Goal: Task Accomplishment & Management: Complete application form

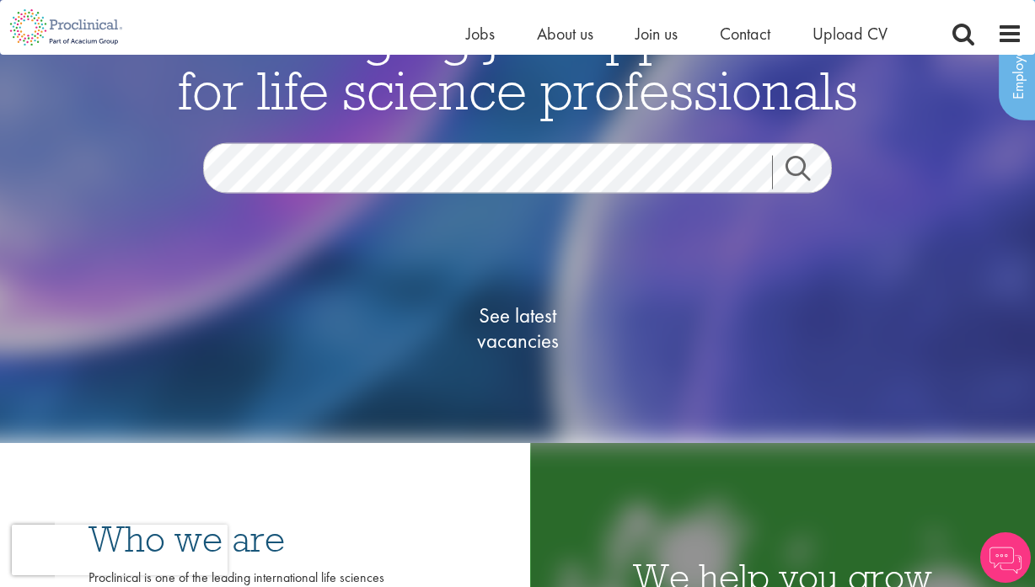
scroll to position [113, 0]
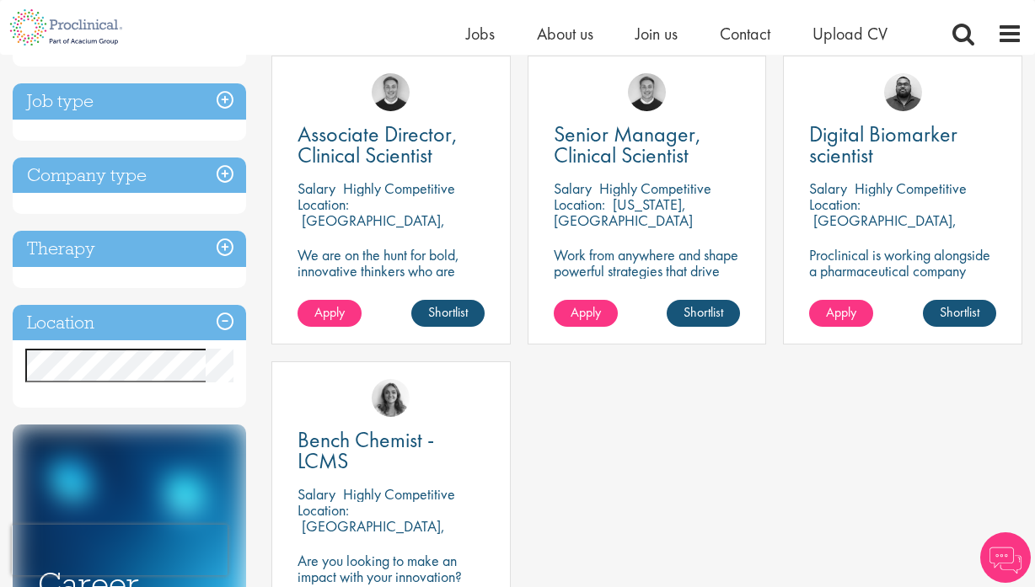
scroll to position [346, 0]
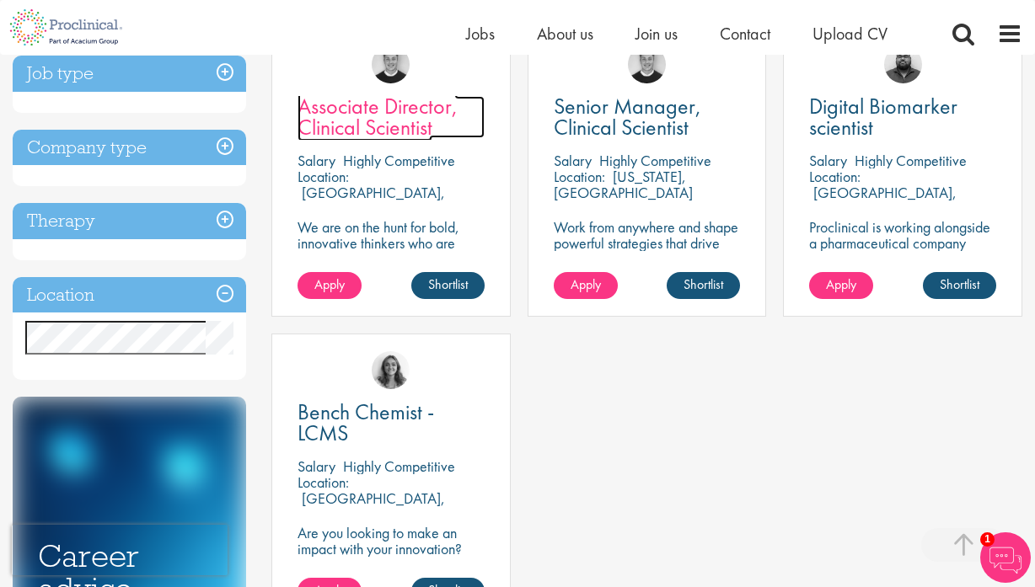
click at [363, 127] on span "Associate Director, Clinical Scientist" at bounding box center [377, 117] width 160 height 50
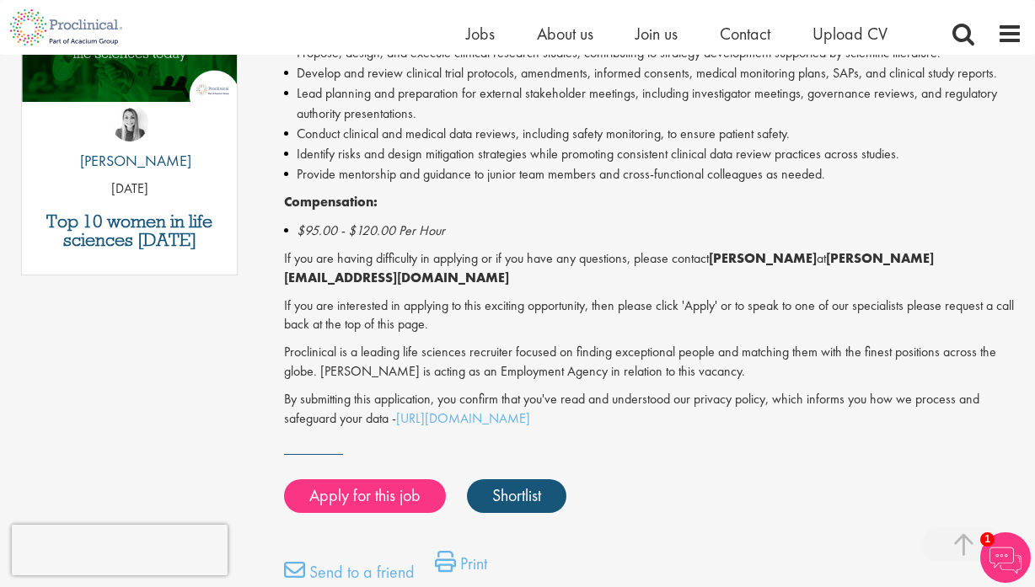
scroll to position [925, 0]
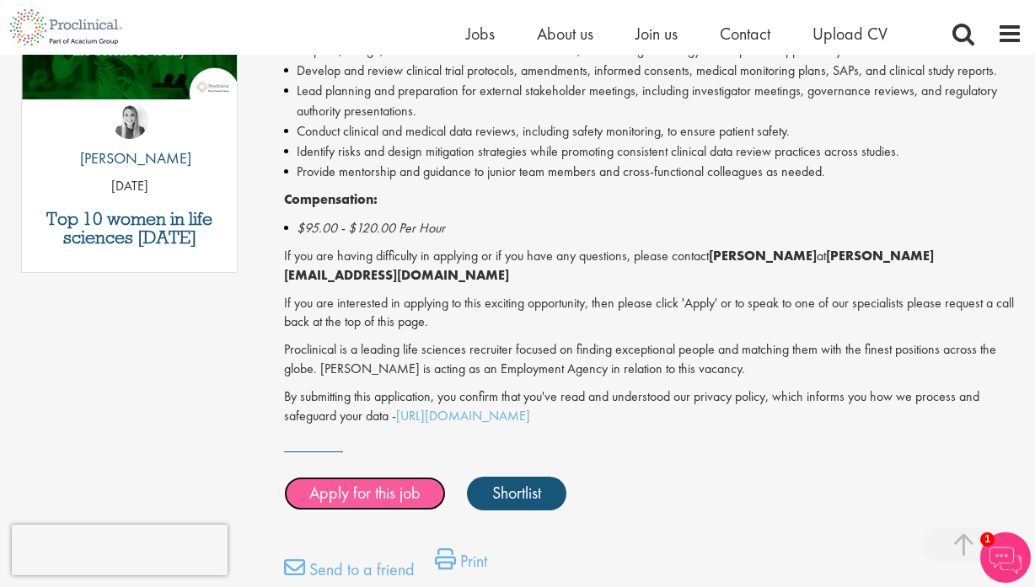
click at [359, 477] on link "Apply for this job" at bounding box center [365, 494] width 162 height 34
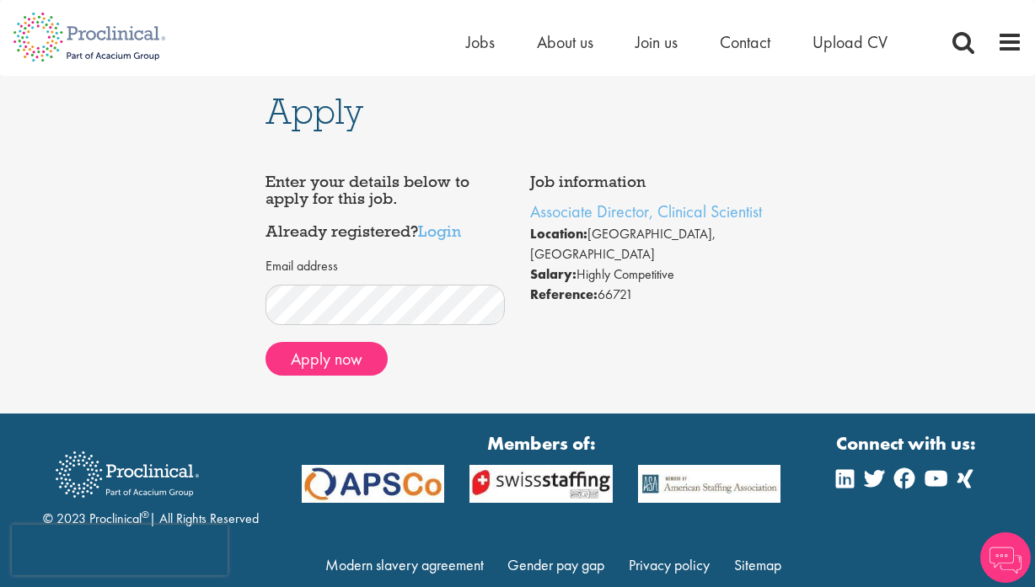
scroll to position [31, 0]
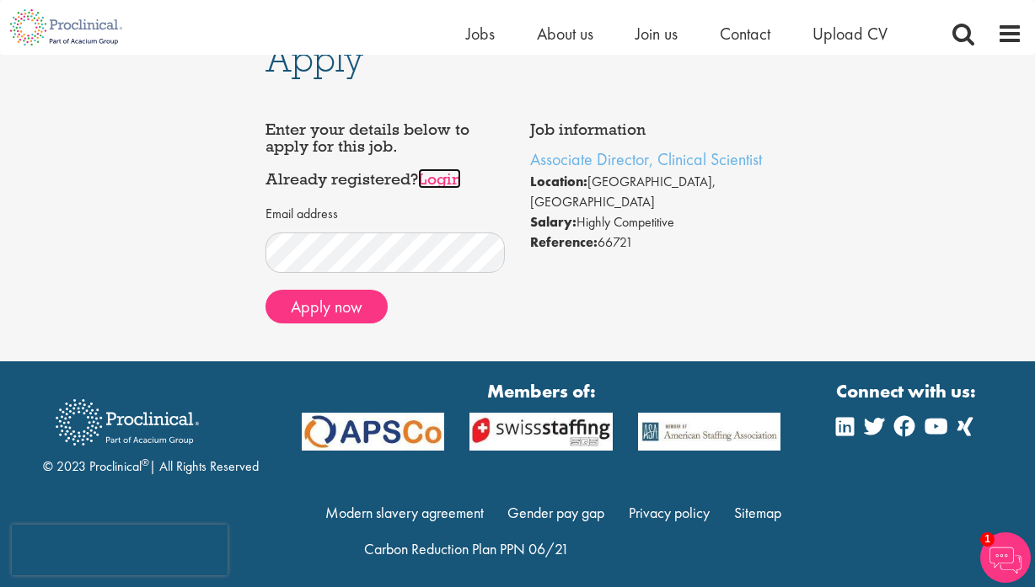
click at [434, 178] on link "Login" at bounding box center [439, 179] width 43 height 20
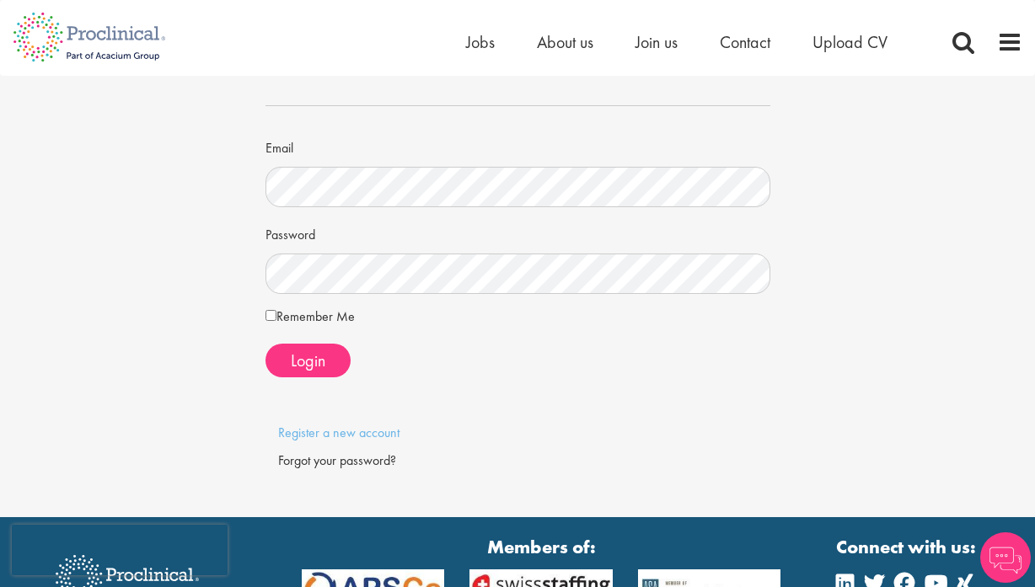
scroll to position [115, 0]
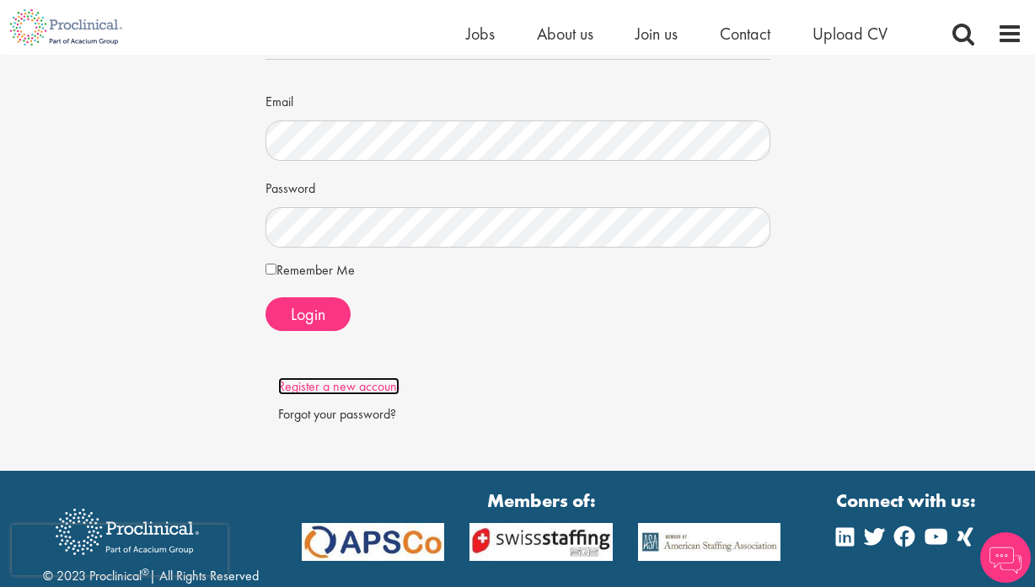
click at [347, 386] on link "Register a new account" at bounding box center [338, 387] width 121 height 18
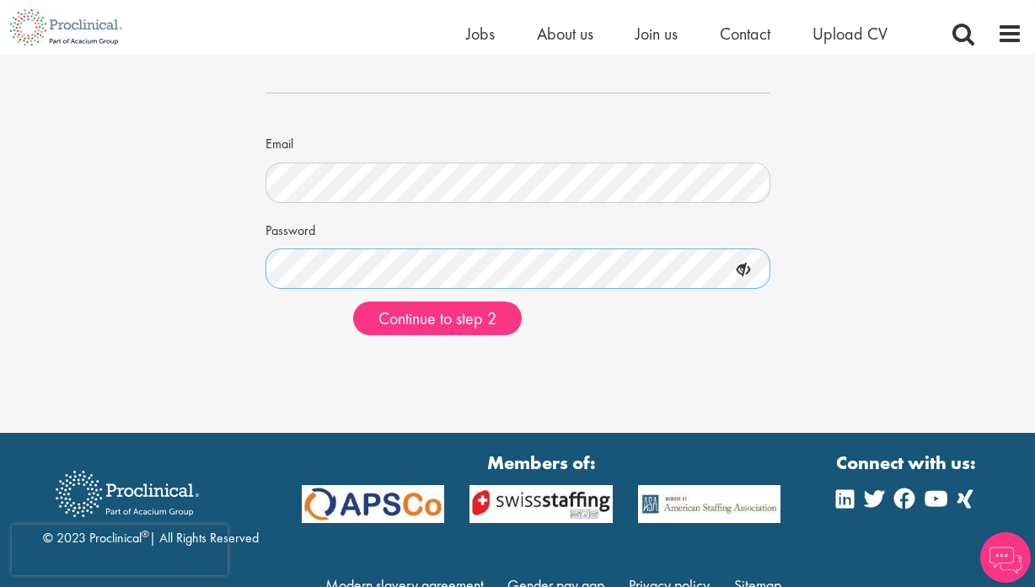
scroll to position [108, 0]
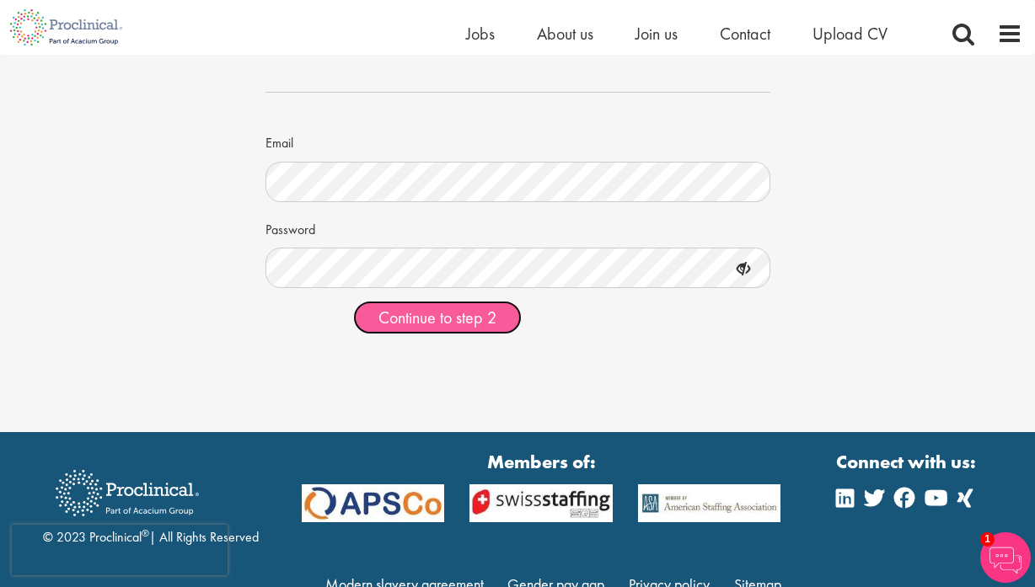
click at [395, 314] on span "Continue to step 2" at bounding box center [437, 318] width 118 height 22
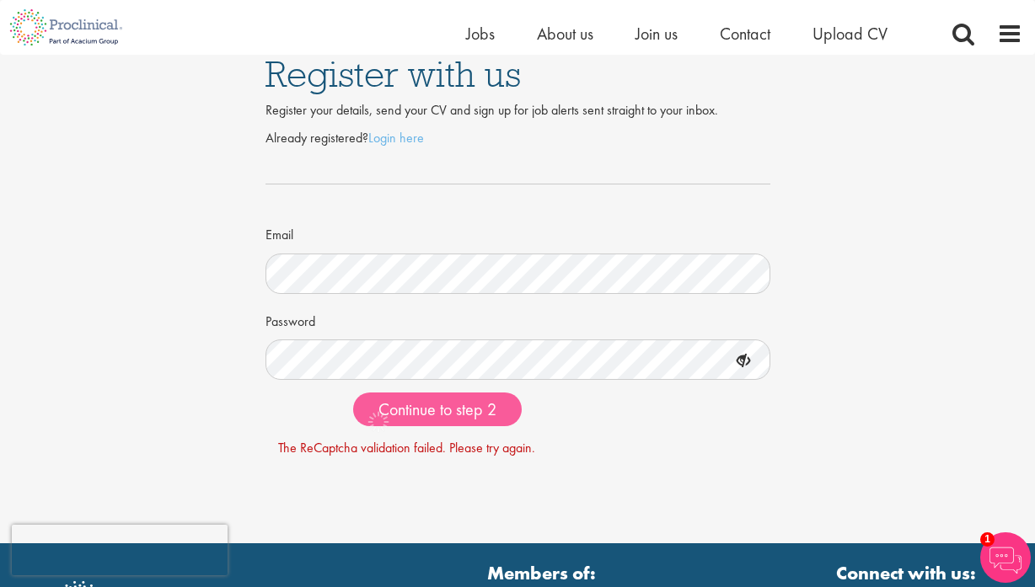
scroll to position [0, 0]
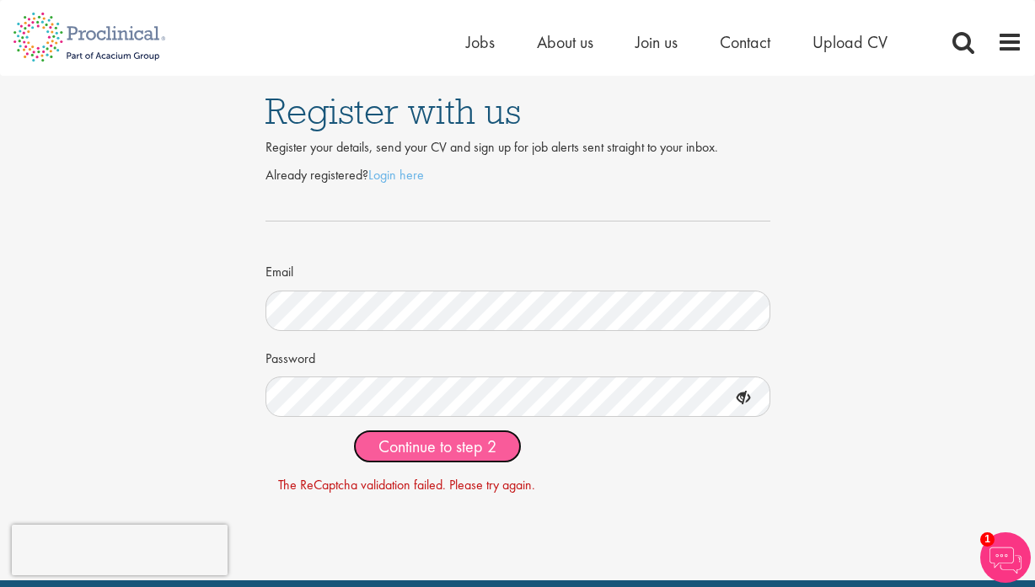
click at [491, 448] on span "Continue to step 2" at bounding box center [437, 447] width 118 height 22
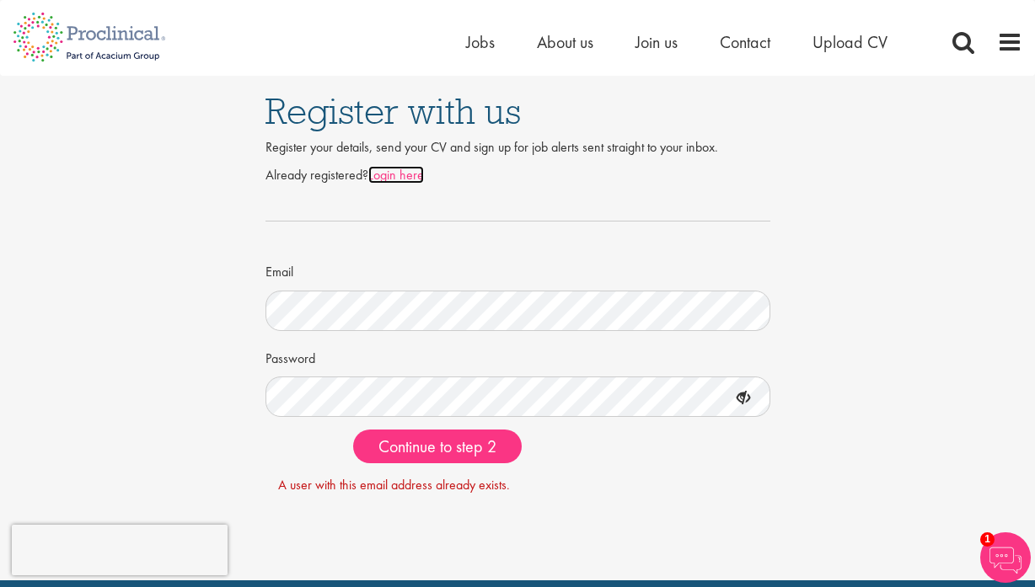
click at [409, 178] on link "Login here" at bounding box center [396, 175] width 56 height 18
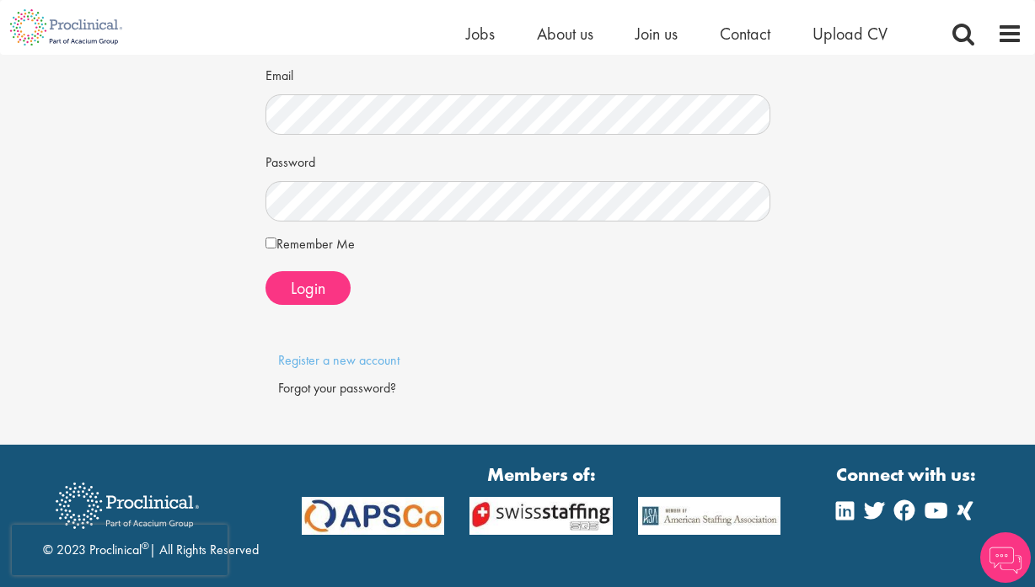
scroll to position [165, 0]
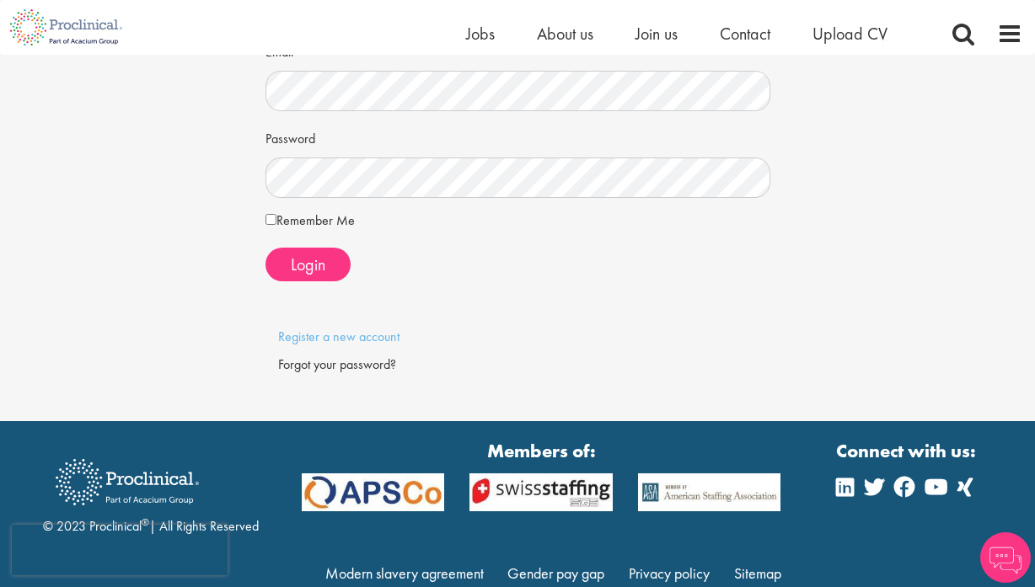
click at [358, 367] on div "Forgot your password?" at bounding box center [518, 365] width 480 height 19
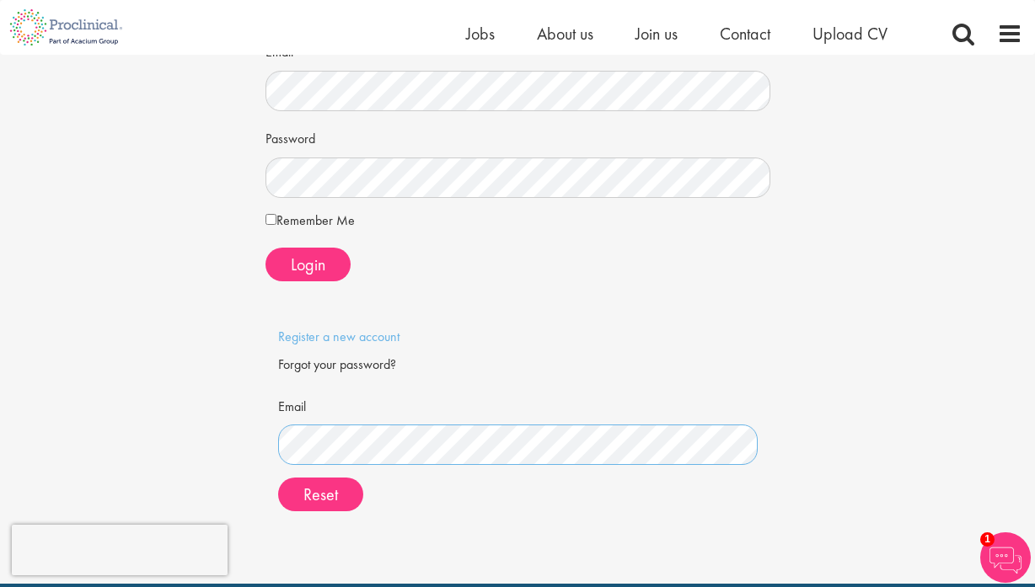
click at [278, 478] on button "Reset" at bounding box center [320, 495] width 85 height 34
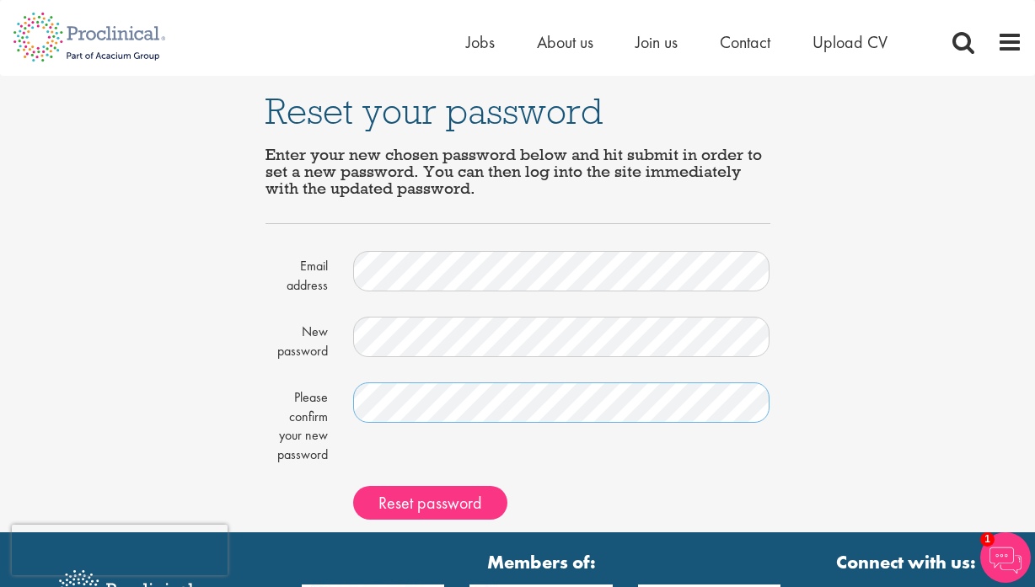
click at [353, 486] on button "Reset password" at bounding box center [430, 503] width 154 height 34
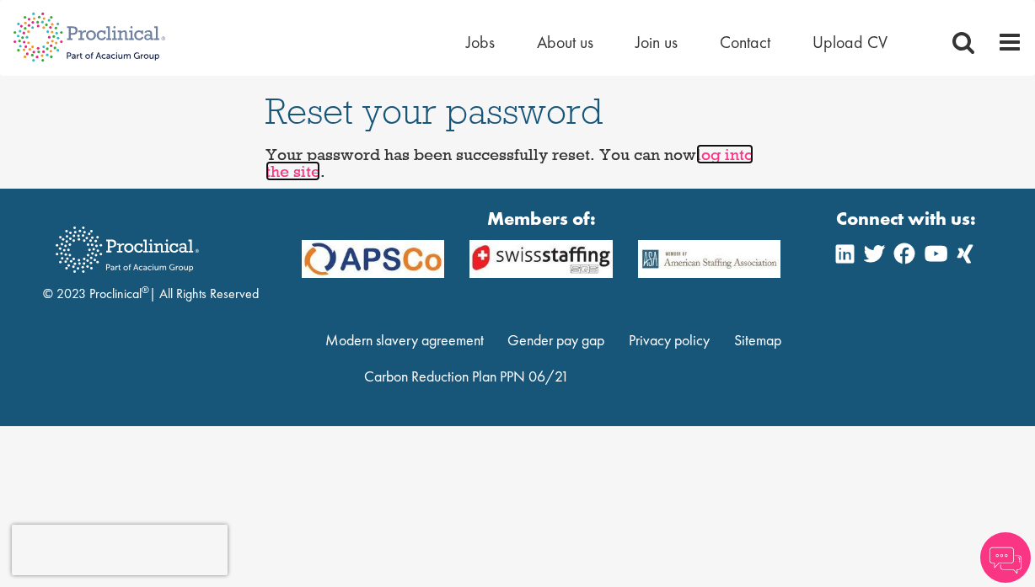
click at [733, 158] on link "log into the site" at bounding box center [509, 162] width 488 height 37
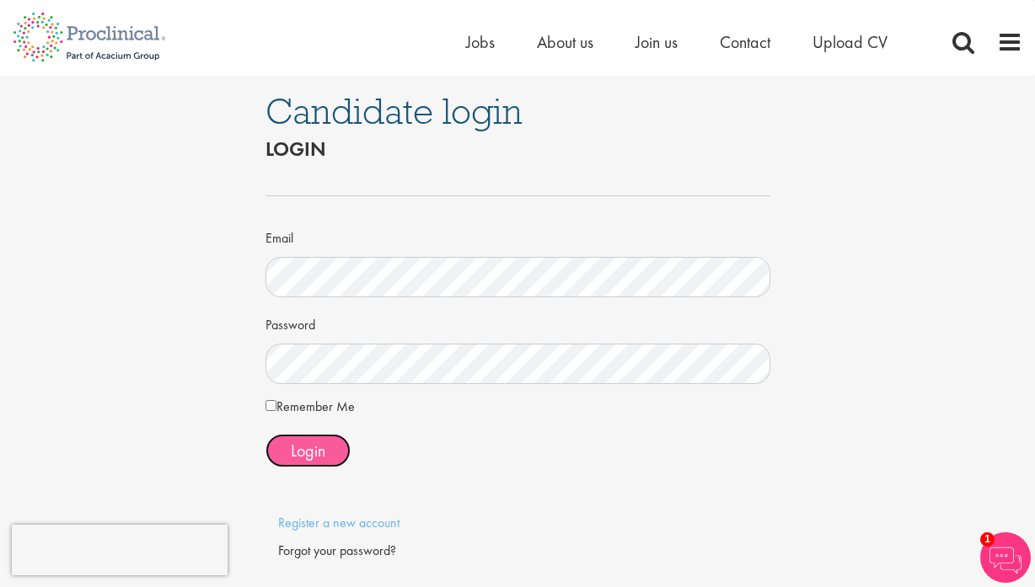
click at [313, 463] on button "Login" at bounding box center [307, 451] width 85 height 34
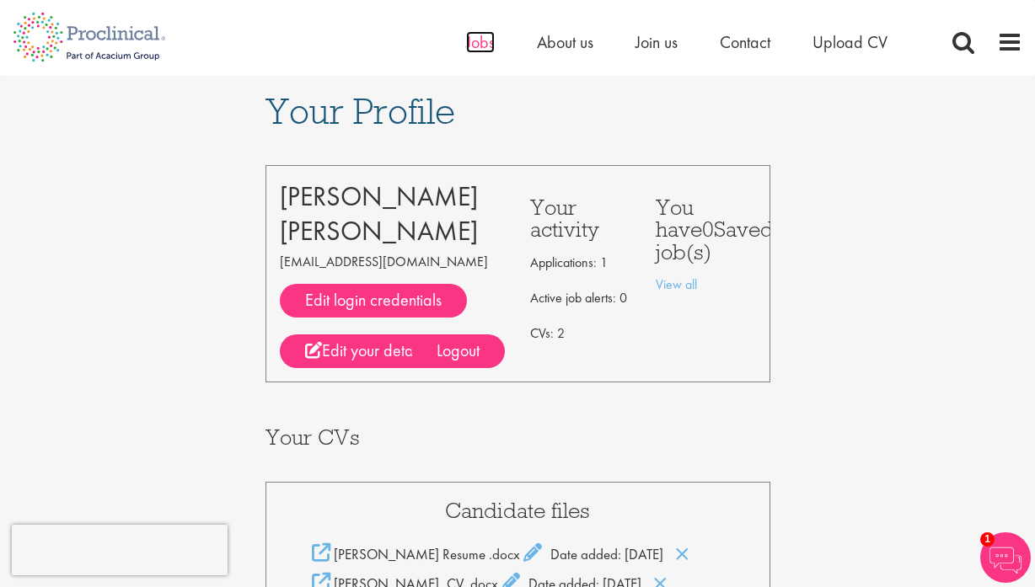
click at [479, 45] on span "Jobs" at bounding box center [480, 42] width 29 height 22
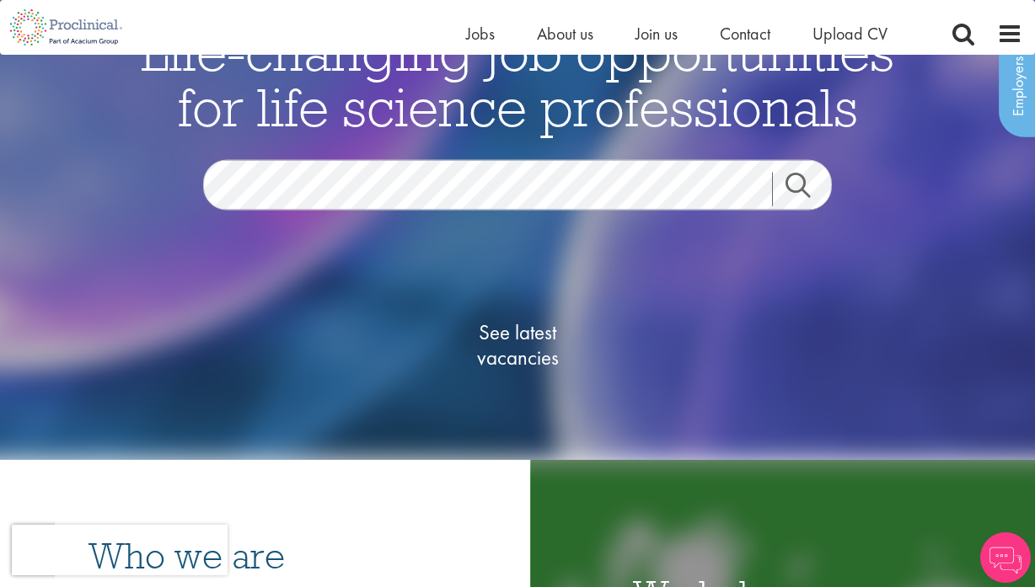
scroll to position [91, 0]
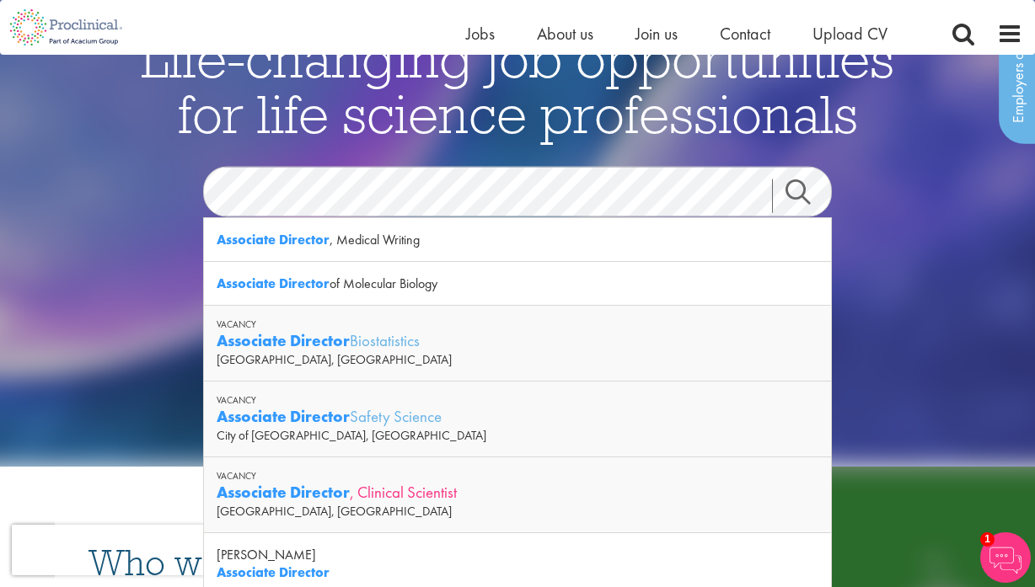
click at [519, 486] on div "Associate Director , Clinical Scientist" at bounding box center [518, 492] width 602 height 21
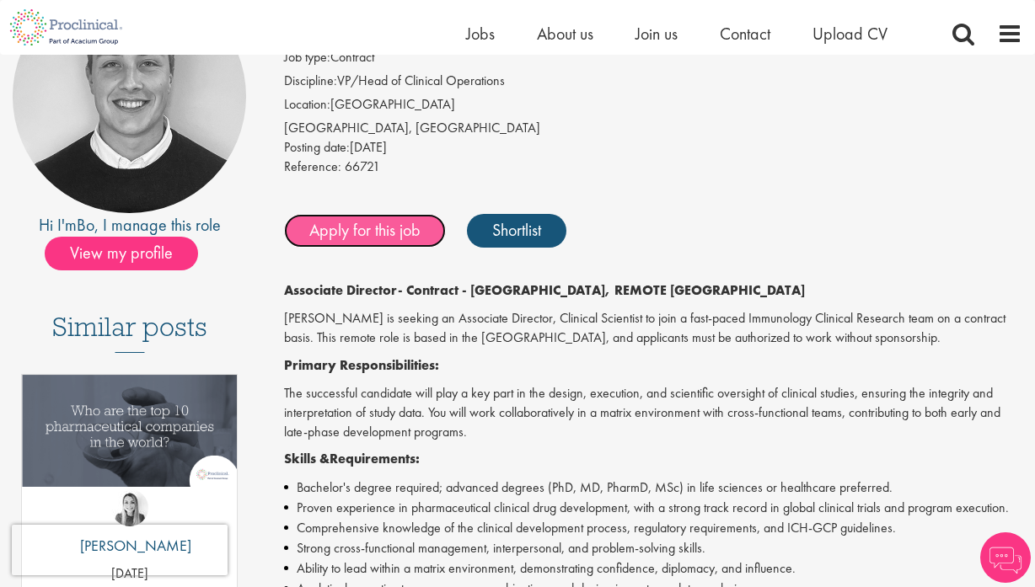
click at [406, 247] on link "Apply for this job" at bounding box center [365, 231] width 162 height 34
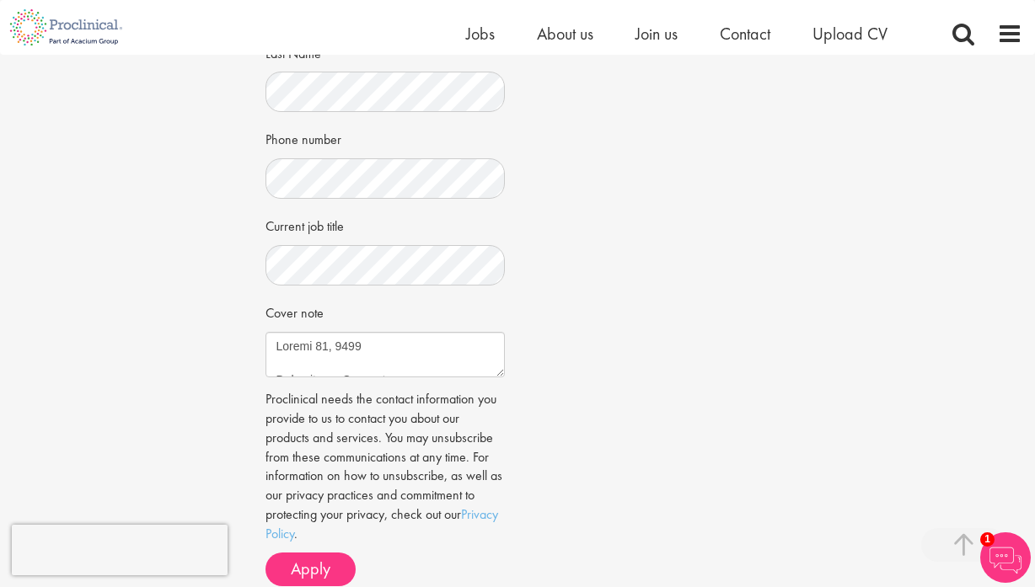
scroll to position [521, 0]
click at [212, 255] on div "Apply Job information Associate Director, Clinical Scientist Location: Boston, …" at bounding box center [517, 78] width 1060 height 1089
click at [400, 360] on textarea "Cover note" at bounding box center [385, 353] width 240 height 46
click at [592, 385] on div "Job information Associate Director, Clinical Scientist Location: Boston, USA Sa…" at bounding box center [518, 110] width 530 height 974
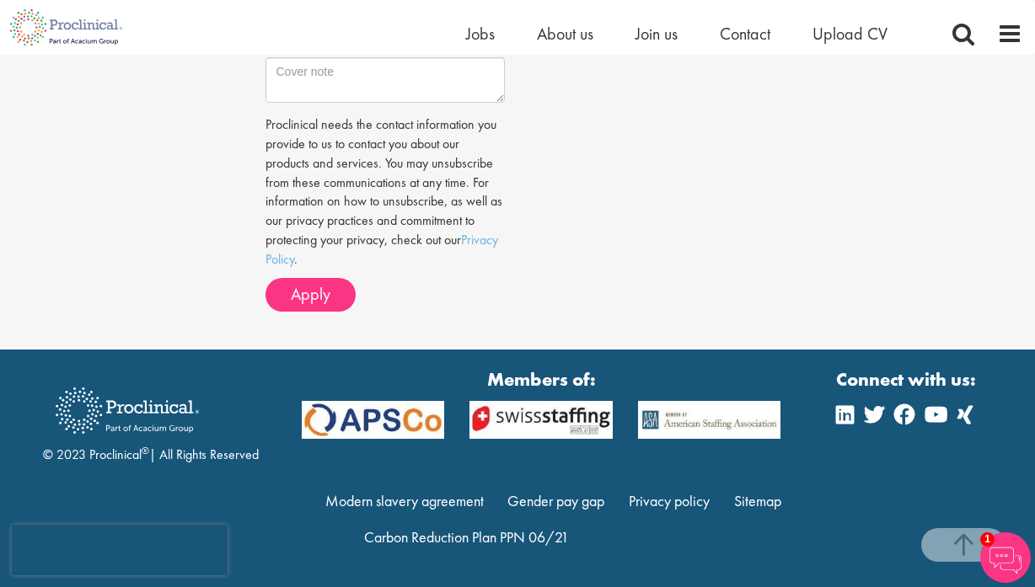
scroll to position [793, 0]
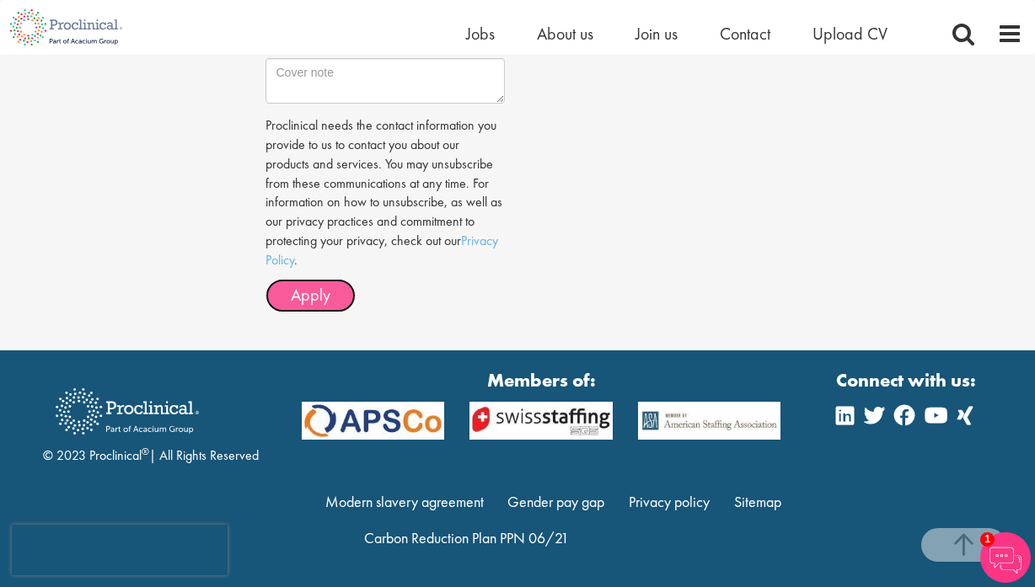
click at [333, 304] on button "Apply" at bounding box center [310, 296] width 90 height 34
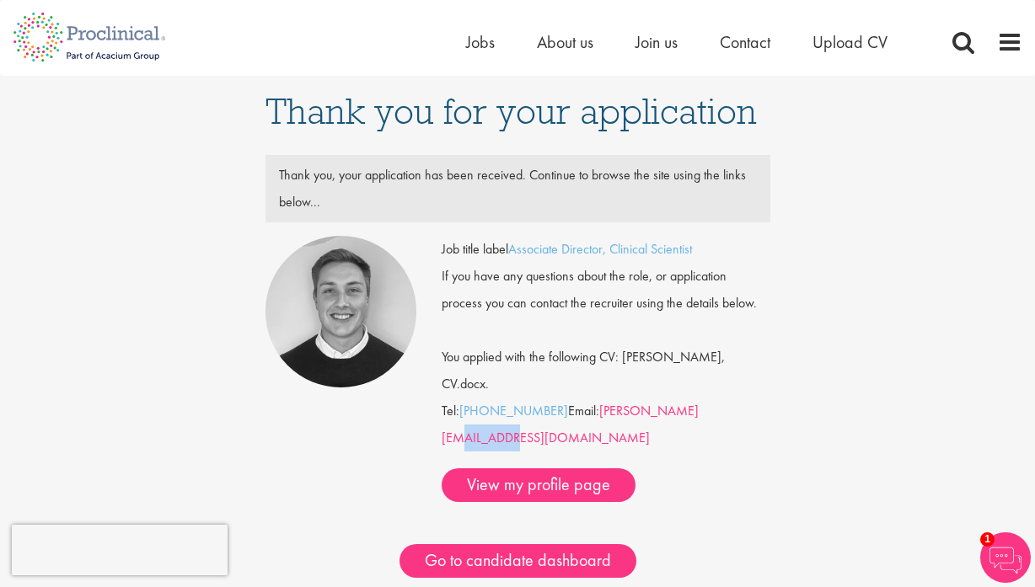
drag, startPoint x: 743, startPoint y: 388, endPoint x: 689, endPoint y: 379, distance: 54.6
click at [689, 379] on div "Job title label Associate Director, Clinical Scientist If you have any question…" at bounding box center [606, 369] width 328 height 266
